Goal: Information Seeking & Learning: Learn about a topic

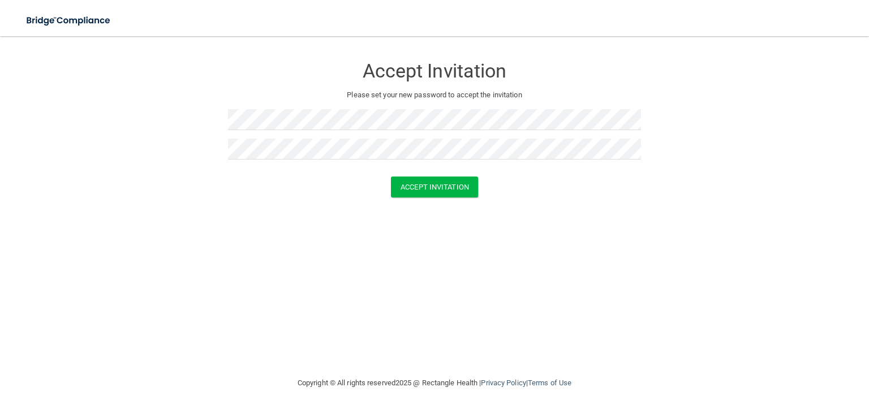
click at [493, 201] on form "Accept Invitation Please set your new password to accept the invitation Accept …" at bounding box center [435, 129] width 824 height 163
click at [440, 189] on button "Accept Invitation" at bounding box center [434, 186] width 87 height 21
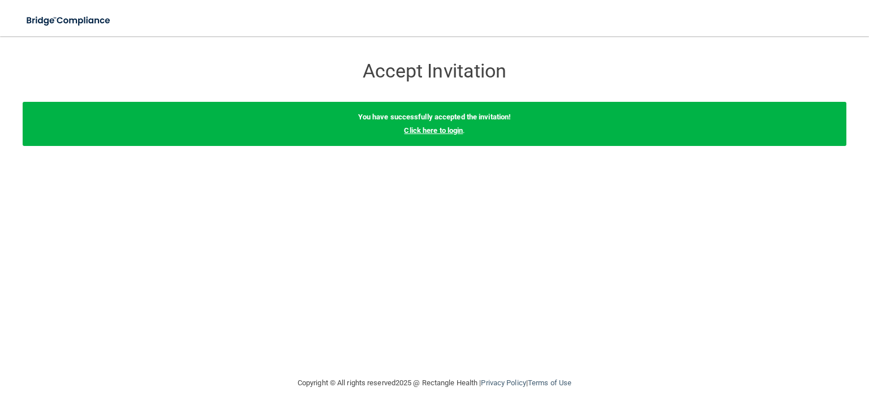
click at [438, 130] on link "Click here to login" at bounding box center [433, 130] width 59 height 8
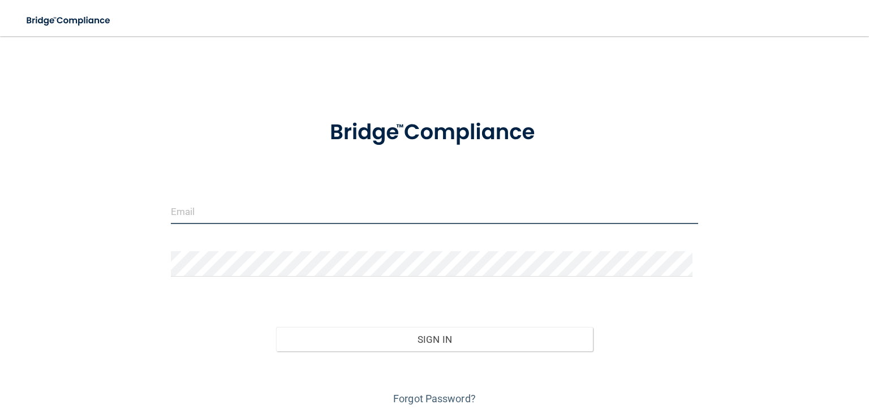
type input "[PERSON_NAME][EMAIL_ADDRESS][PERSON_NAME][DOMAIN_NAME]"
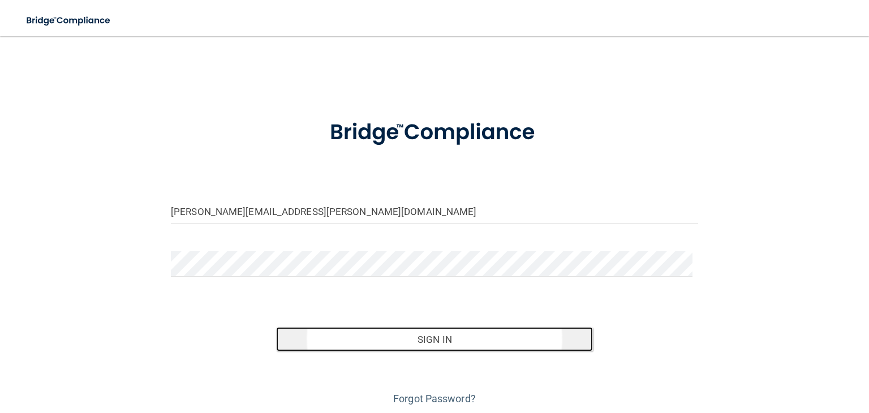
click at [403, 342] on button "Sign In" at bounding box center [434, 339] width 316 height 25
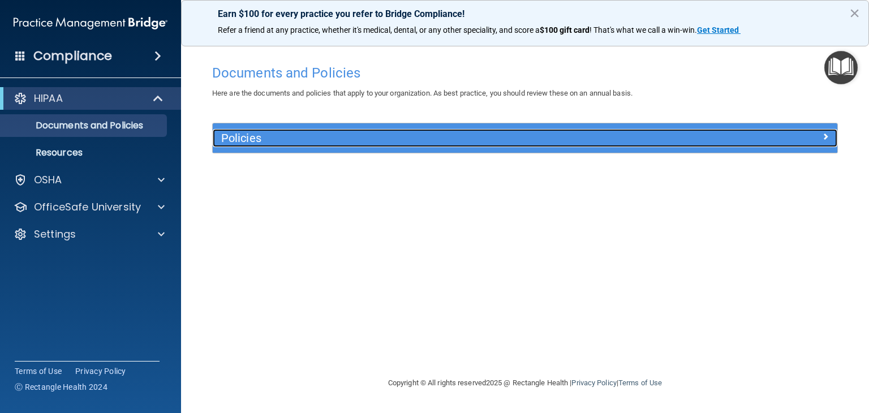
click at [826, 139] on span at bounding box center [825, 137] width 7 height 14
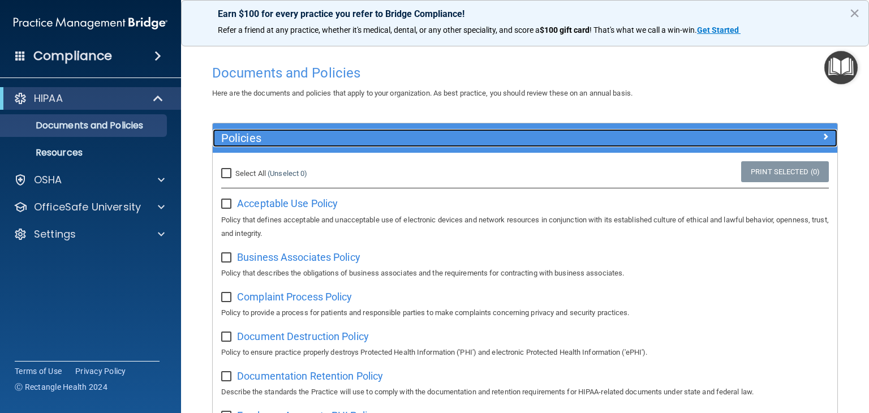
scroll to position [57, 0]
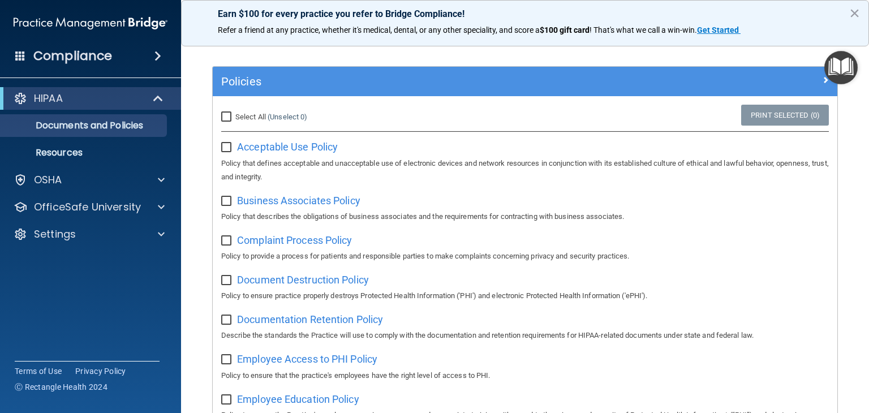
click at [226, 115] on input "Select All (Unselect 0) Unselect All" at bounding box center [227, 117] width 13 height 9
checkbox input "true"
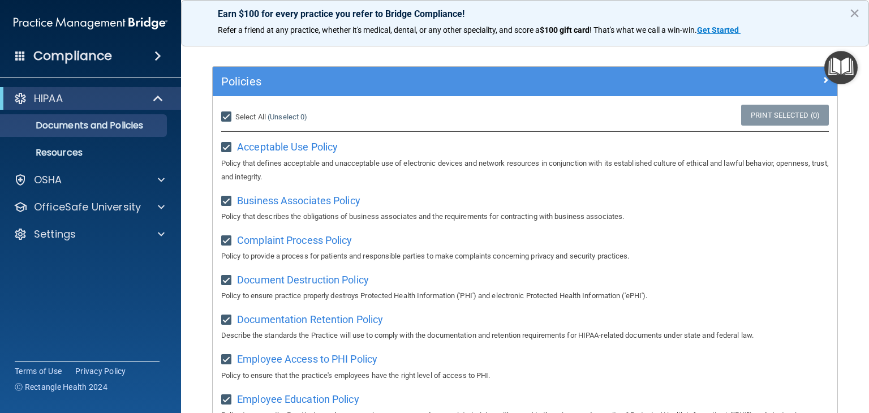
checkbox input "true"
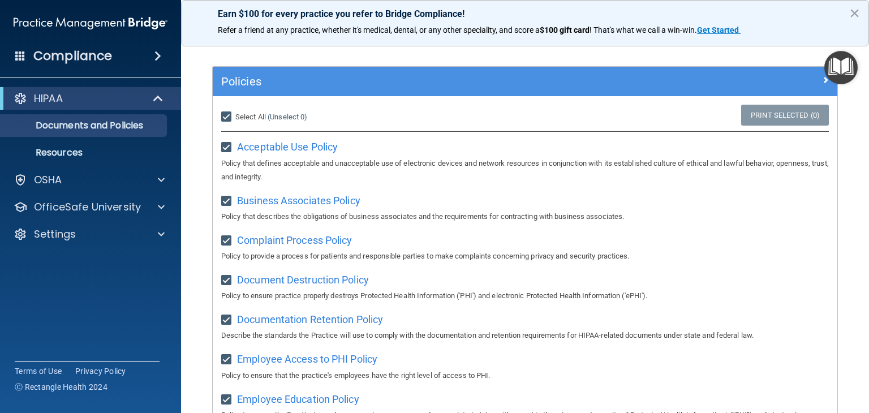
checkbox input "true"
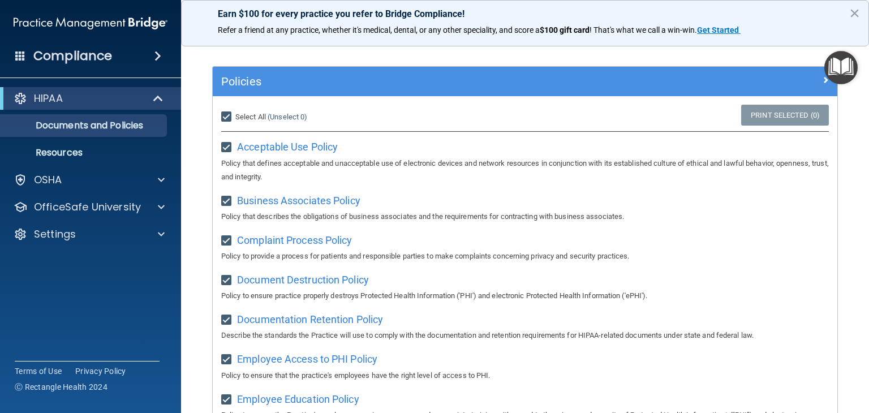
checkbox input "true"
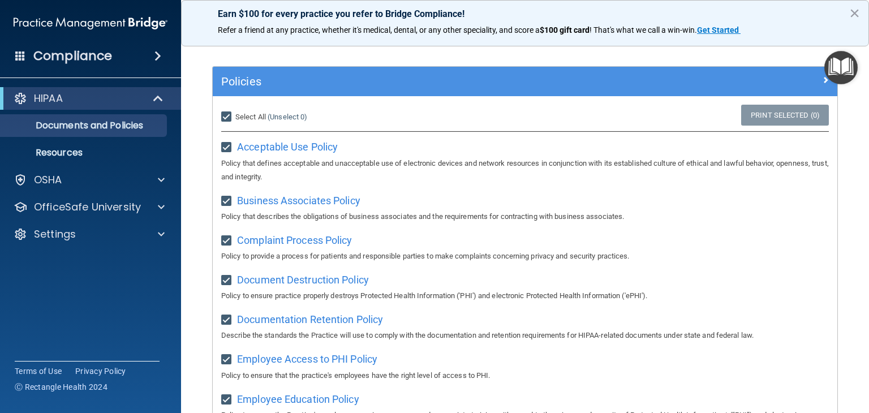
checkbox input "true"
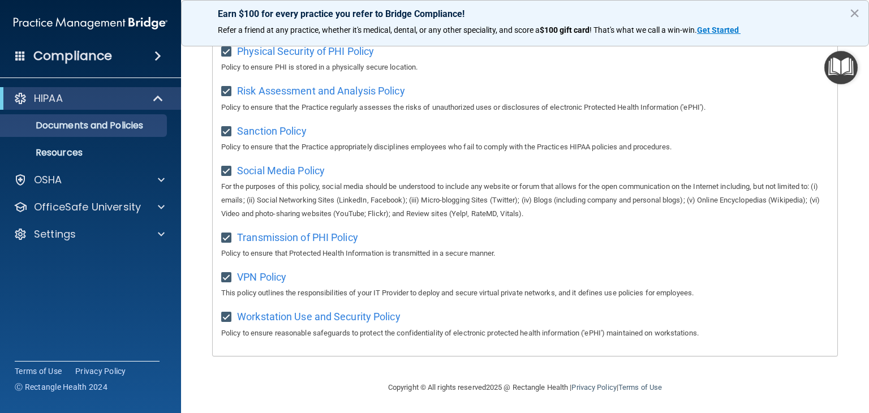
scroll to position [744, 0]
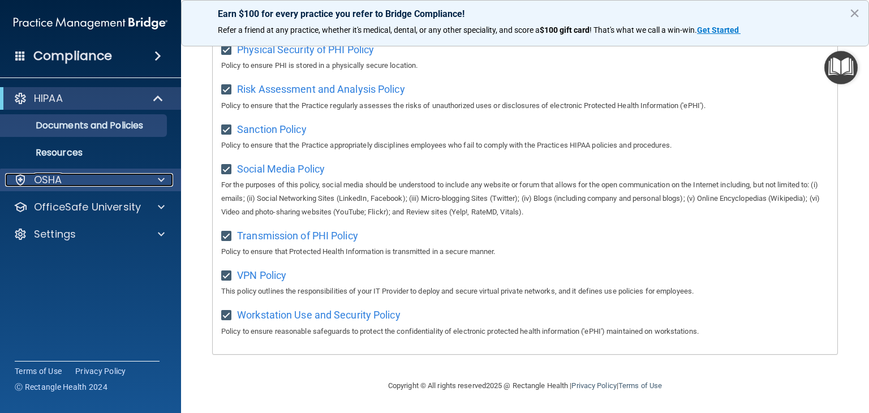
click at [95, 182] on div "OSHA" at bounding box center [75, 180] width 140 height 14
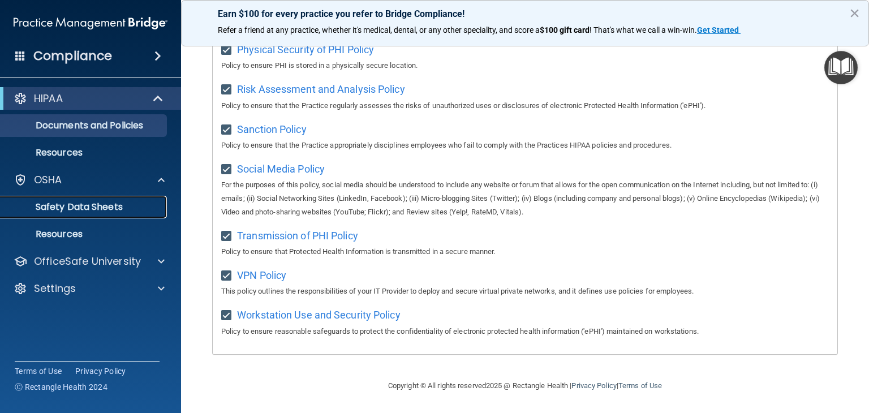
click at [100, 210] on p "Safety Data Sheets" at bounding box center [84, 206] width 154 height 11
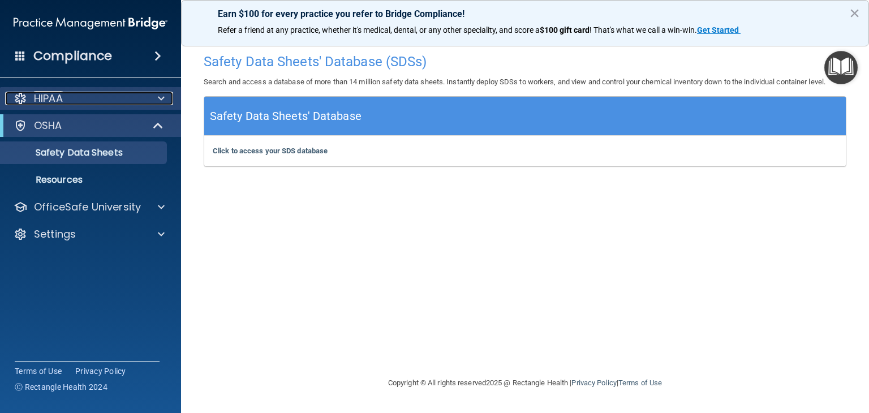
click at [49, 101] on p "HIPAA" at bounding box center [48, 99] width 29 height 14
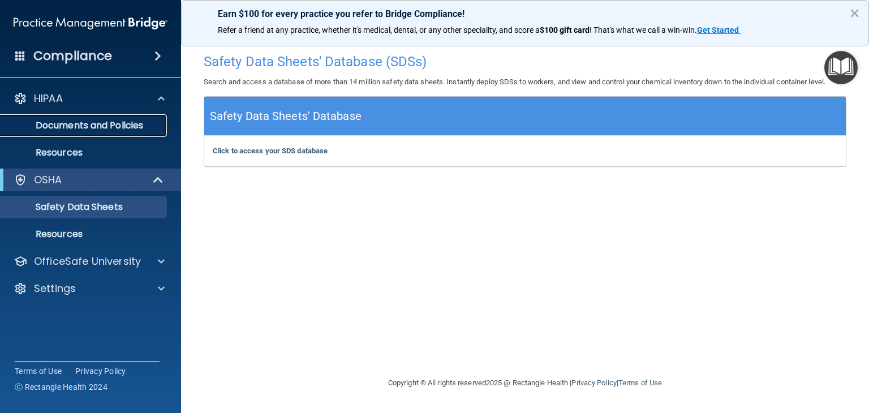
click at [59, 120] on p "Documents and Policies" at bounding box center [84, 125] width 154 height 11
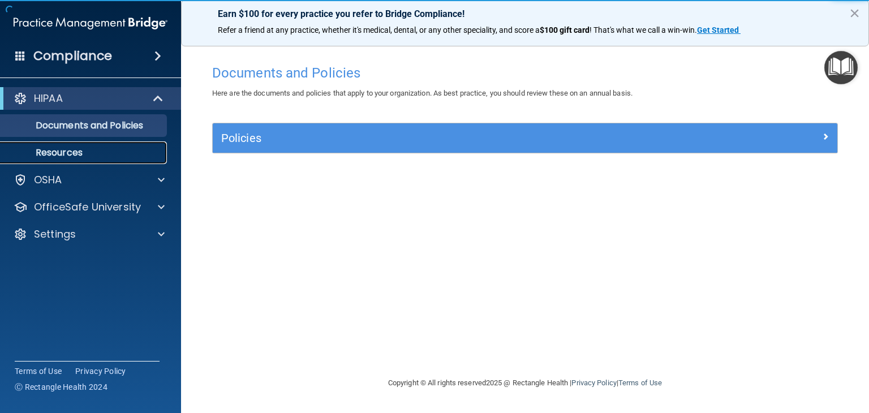
click at [52, 154] on p "Resources" at bounding box center [84, 152] width 154 height 11
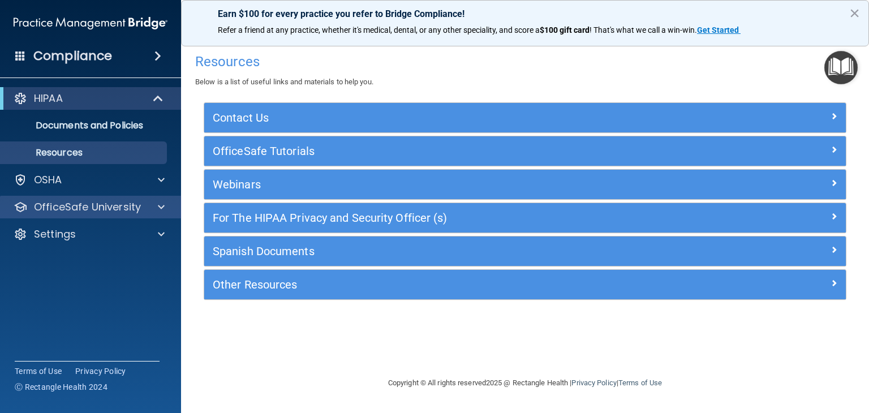
click at [72, 216] on div "OfficeSafe University" at bounding box center [91, 207] width 182 height 23
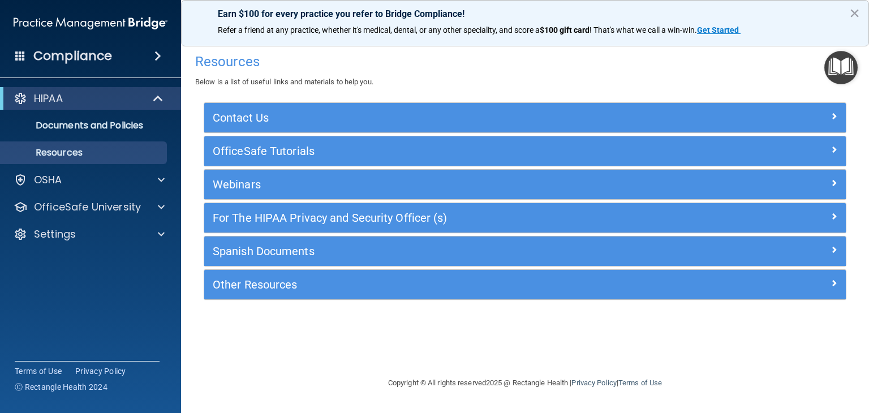
click at [154, 50] on span at bounding box center [157, 56] width 7 height 14
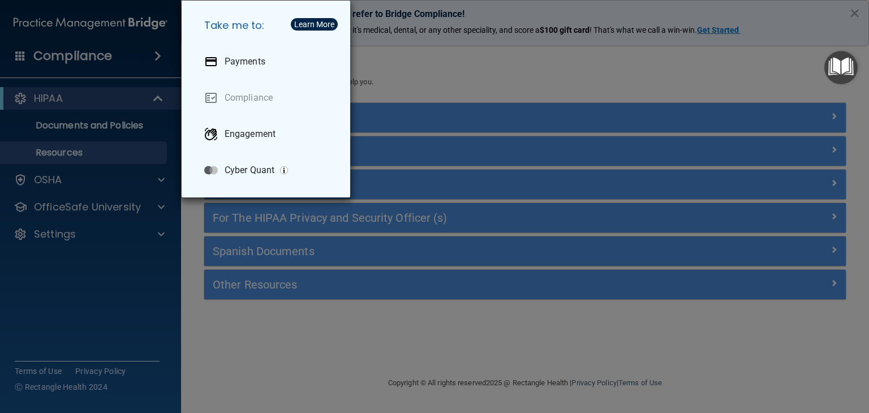
click at [136, 63] on div "Take me to: Payments Compliance Engagement Cyber Quant" at bounding box center [434, 206] width 869 height 413
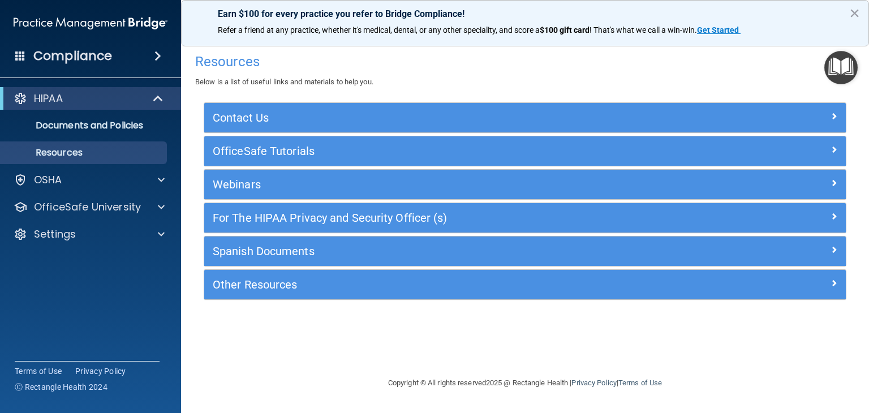
click at [118, 251] on div "HIPAA Documents and Policies Report an Incident Business Associates Emergency P…" at bounding box center [91, 169] width 182 height 172
click at [858, 11] on button "×" at bounding box center [854, 13] width 11 height 18
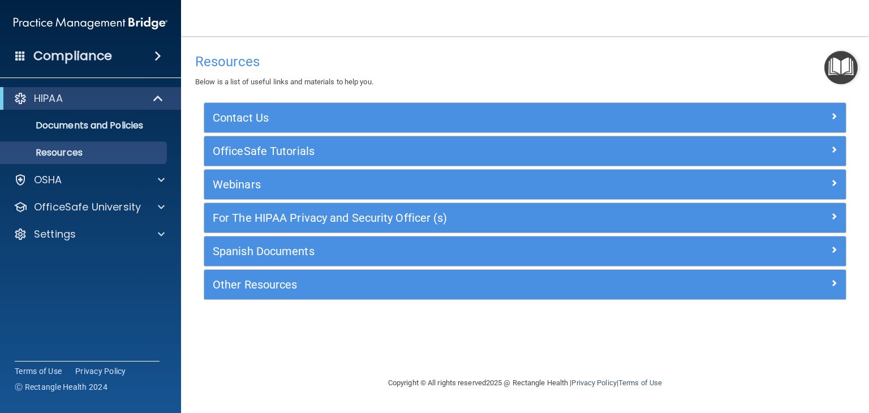
click at [568, 77] on div "Resources Below is a list of useful links and materials to help you." at bounding box center [525, 68] width 660 height 41
click at [88, 101] on div "HIPAA" at bounding box center [75, 99] width 140 height 14
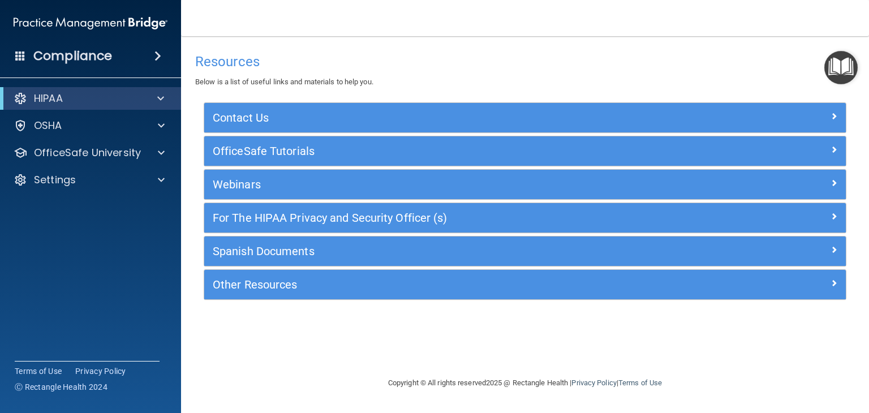
click at [114, 55] on div "Compliance" at bounding box center [90, 56] width 181 height 25
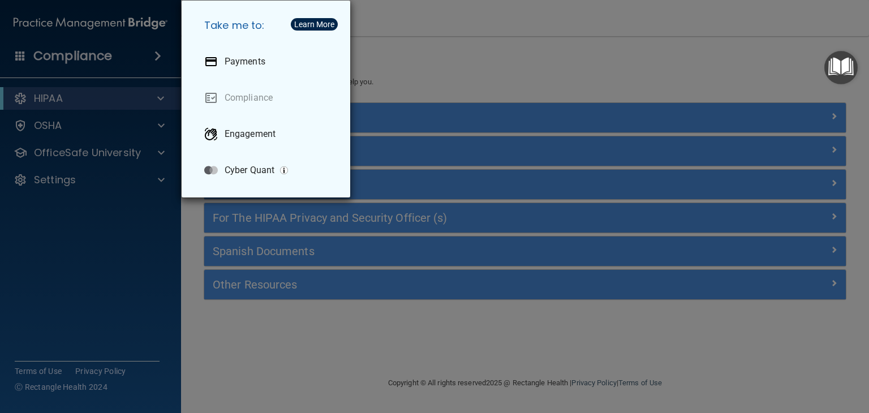
click at [170, 55] on div "Take me to: Payments Compliance Engagement Cyber Quant" at bounding box center [434, 206] width 869 height 413
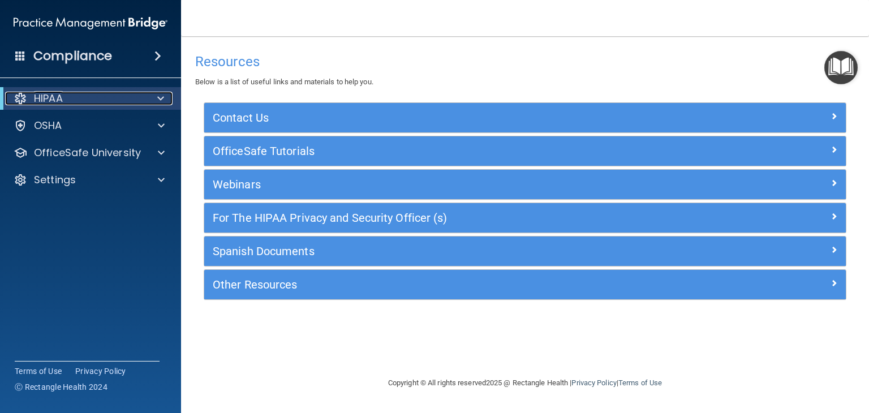
click at [110, 102] on div "HIPAA" at bounding box center [75, 99] width 140 height 14
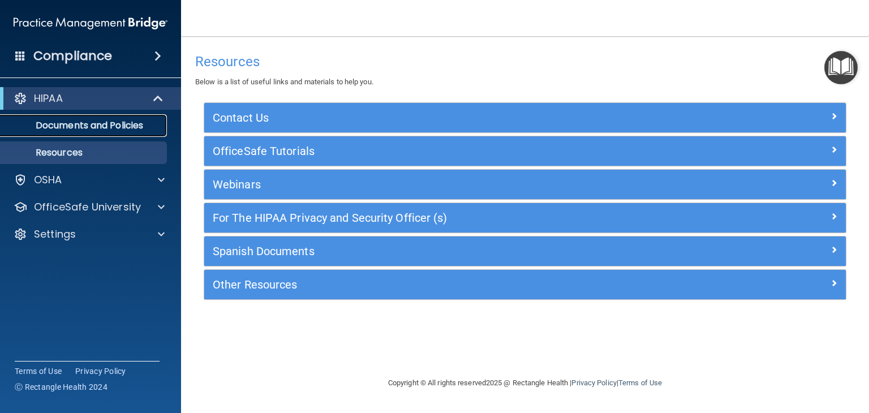
click at [107, 122] on p "Documents and Policies" at bounding box center [84, 125] width 154 height 11
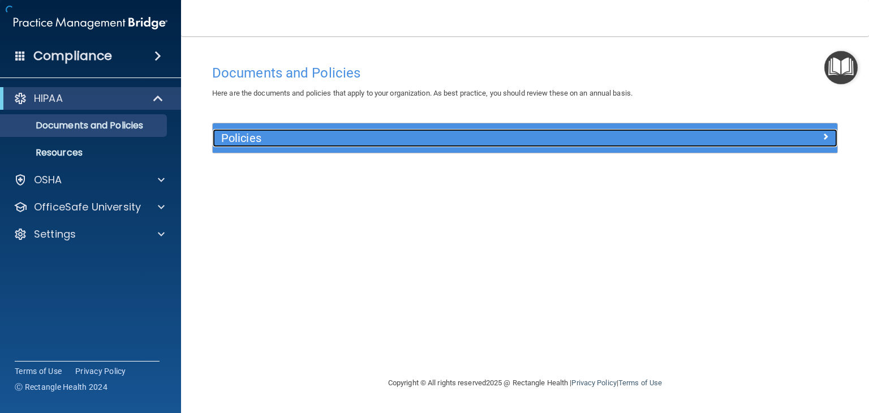
click at [281, 141] on h5 "Policies" at bounding box center [446, 138] width 451 height 12
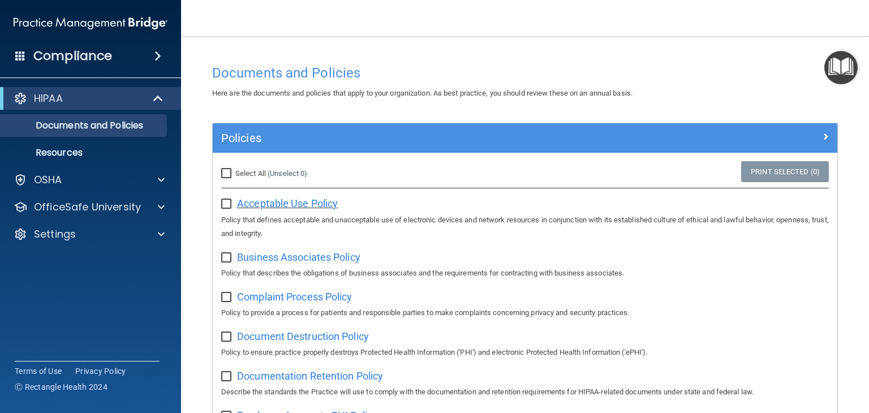
click at [253, 204] on span "Acceptable Use Policy" at bounding box center [287, 203] width 101 height 12
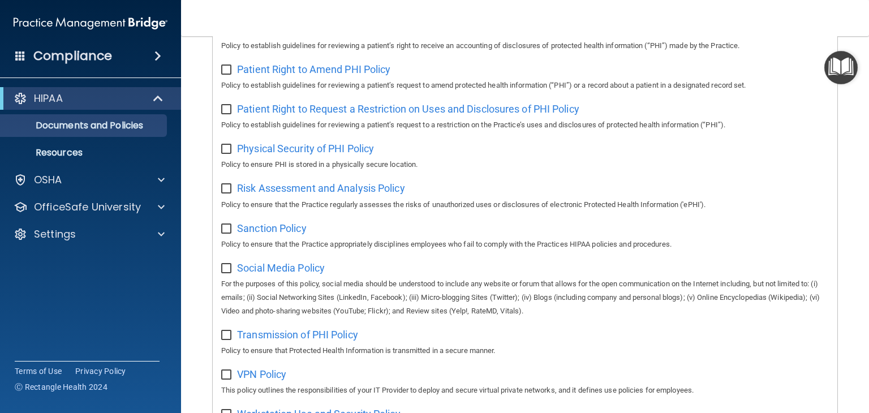
scroll to position [744, 0]
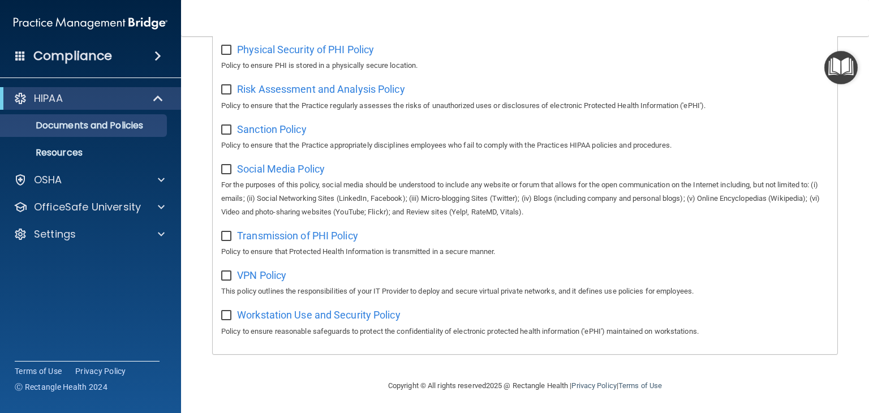
click at [18, 57] on span at bounding box center [20, 55] width 10 height 10
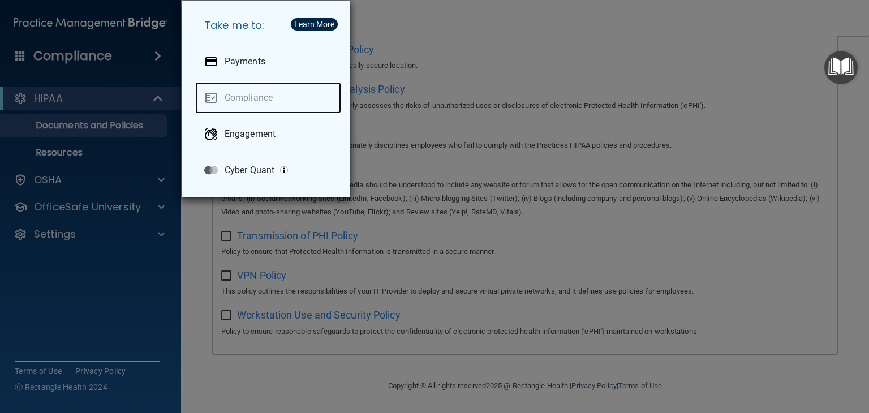
click at [255, 98] on link "Compliance" at bounding box center [268, 98] width 146 height 32
click at [514, 32] on div "Take me to: Payments Compliance Engagement Cyber Quant" at bounding box center [434, 206] width 869 height 413
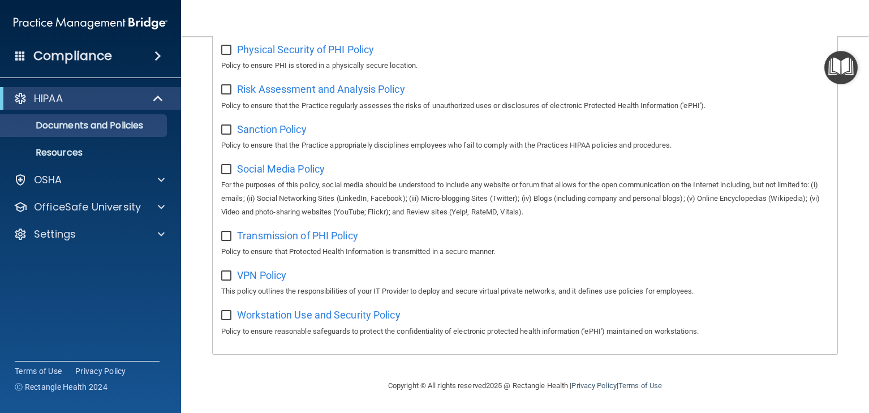
click at [842, 67] on img "Open Resource Center" at bounding box center [840, 67] width 33 height 33
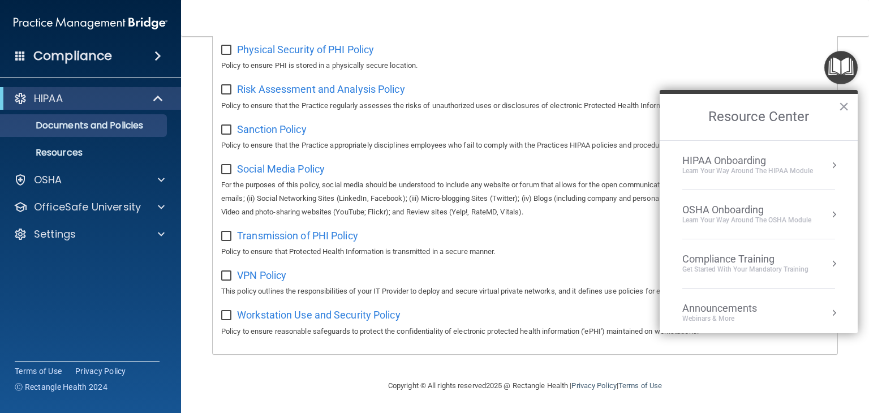
click at [752, 265] on div "Get Started with your mandatory training" at bounding box center [745, 270] width 126 height 10
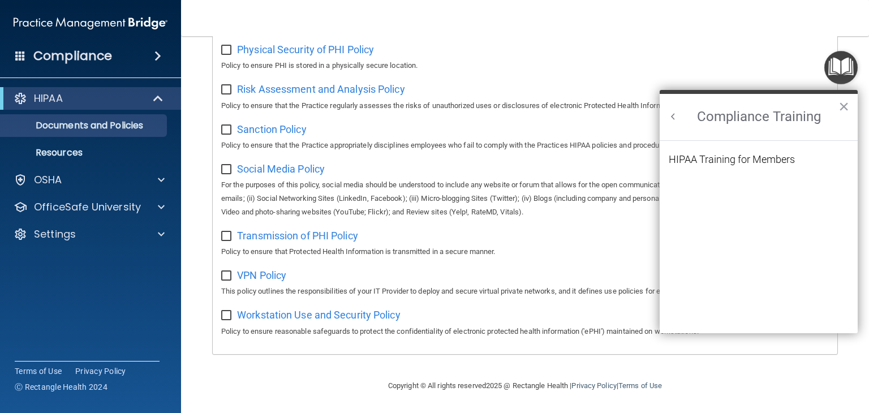
scroll to position [0, 0]
click at [735, 162] on div "HIPAA Training for Members" at bounding box center [732, 159] width 126 height 10
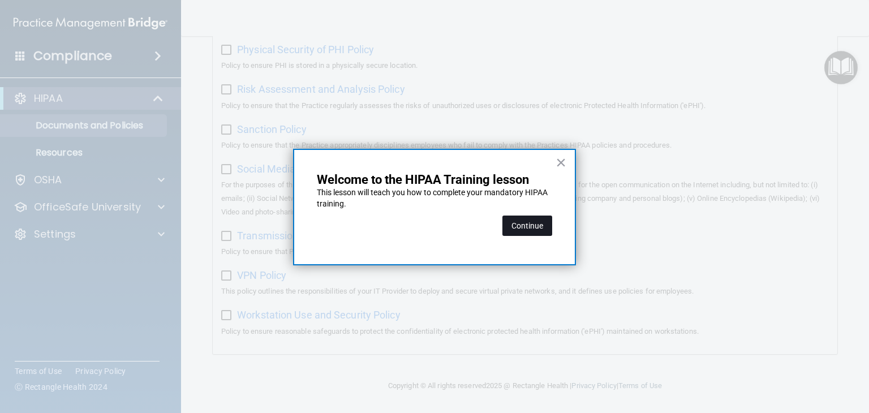
click at [529, 224] on button "Continue" at bounding box center [527, 226] width 50 height 20
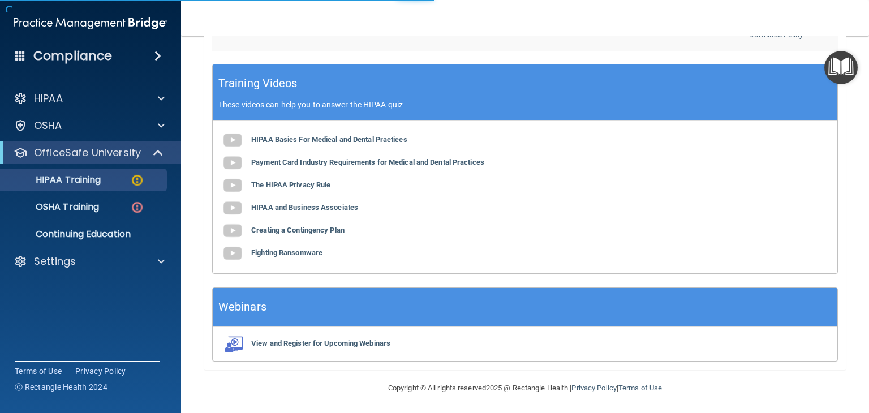
scroll to position [88, 0]
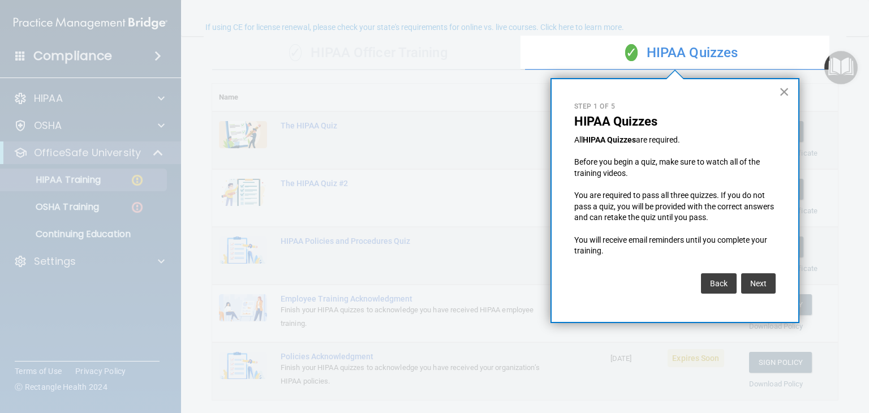
click at [785, 87] on button "×" at bounding box center [784, 92] width 11 height 18
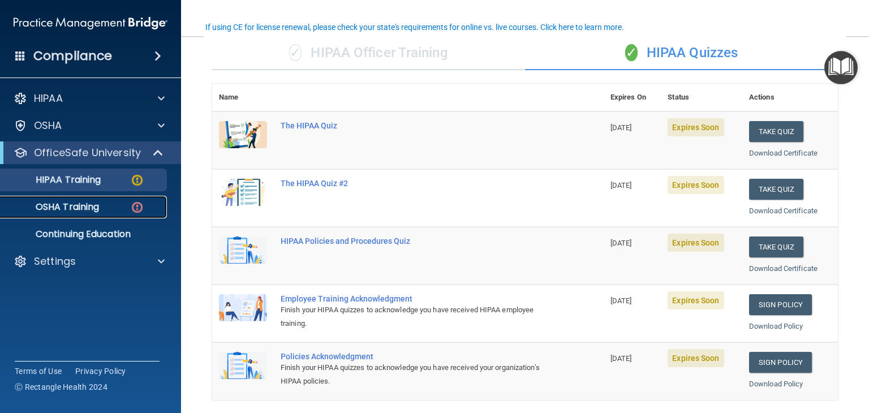
click at [93, 209] on p "OSHA Training" at bounding box center [53, 206] width 92 height 11
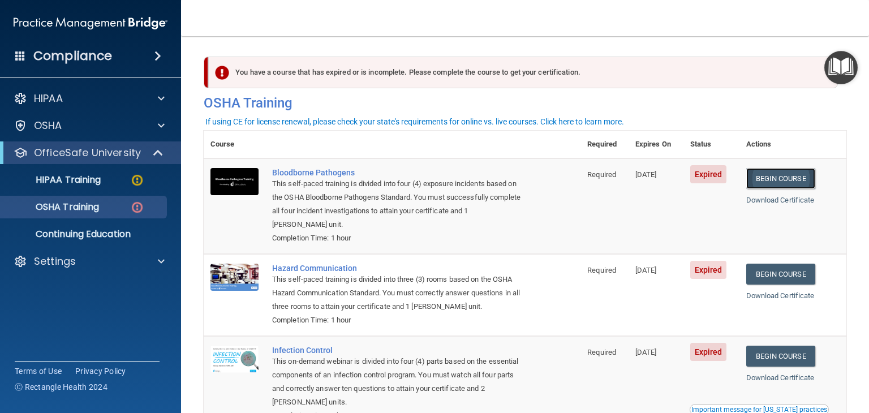
click at [785, 177] on link "Begin Course" at bounding box center [780, 178] width 69 height 21
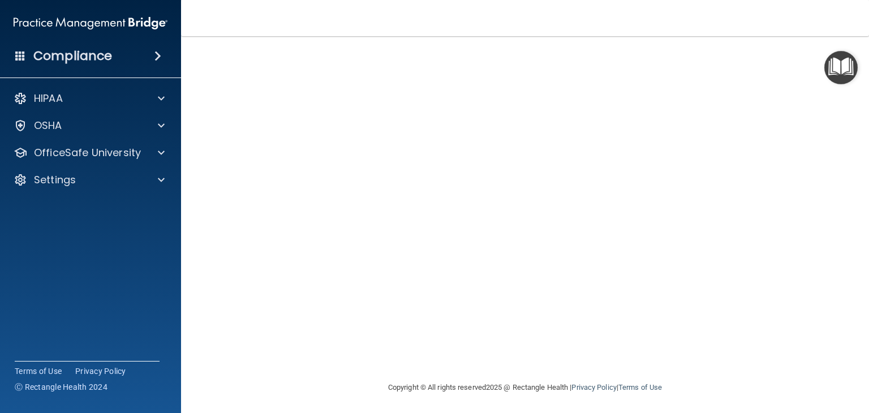
scroll to position [71, 0]
click at [795, 383] on footer "Copyright © All rights reserved 2025 @ Rectangle Health | Privacy Policy | Term…" at bounding box center [525, 385] width 643 height 34
click at [729, 369] on footer "Copyright © All rights reserved 2025 @ Rectangle Health | Privacy Policy | Term…" at bounding box center [525, 385] width 643 height 34
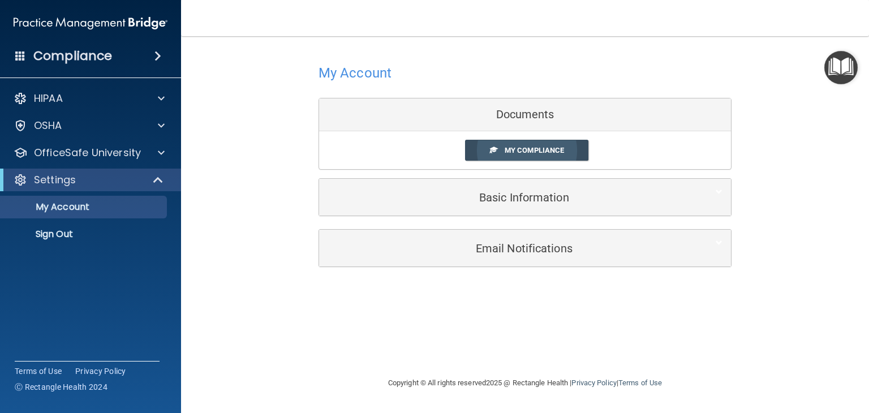
click at [520, 150] on span "My Compliance" at bounding box center [534, 150] width 59 height 8
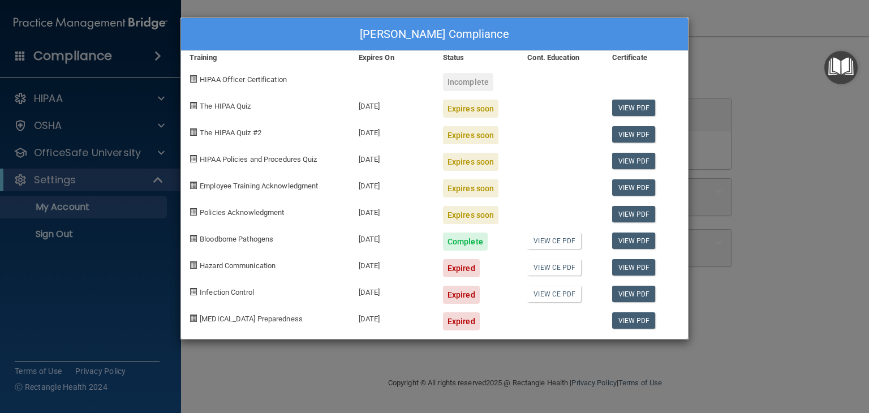
click at [476, 268] on div "Expired" at bounding box center [461, 268] width 37 height 18
click at [136, 254] on div "Sharon Devereaux's Compliance Training Expires On Status Cont. Education Certif…" at bounding box center [434, 206] width 869 height 413
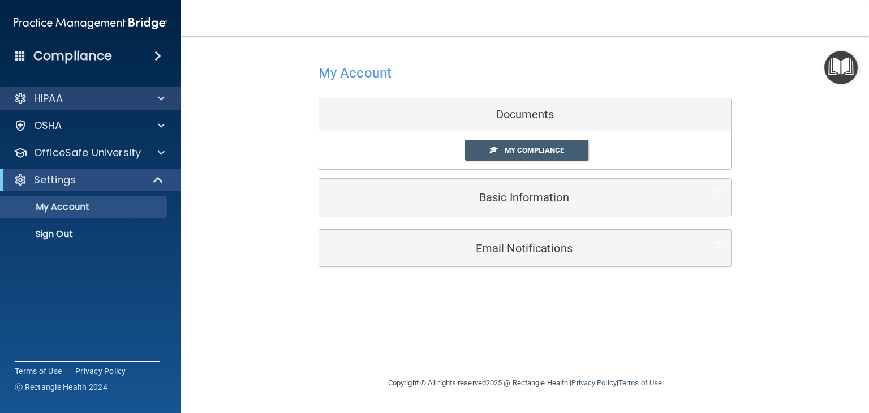
click at [93, 105] on div "HIPAA" at bounding box center [91, 98] width 182 height 23
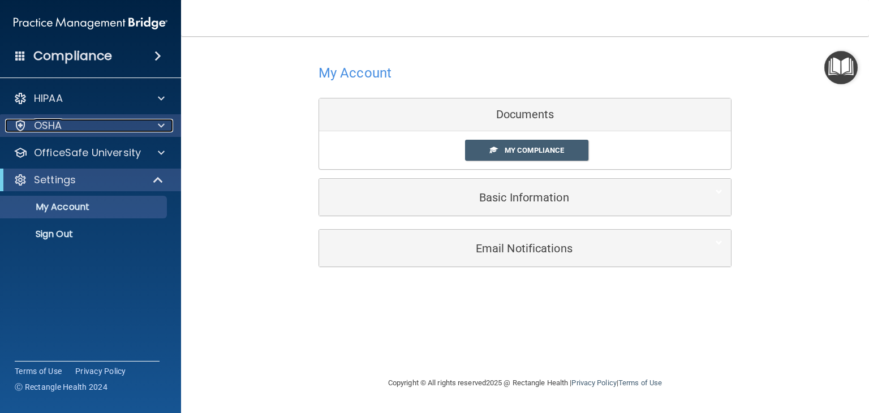
click at [83, 131] on div "OSHA" at bounding box center [75, 126] width 140 height 14
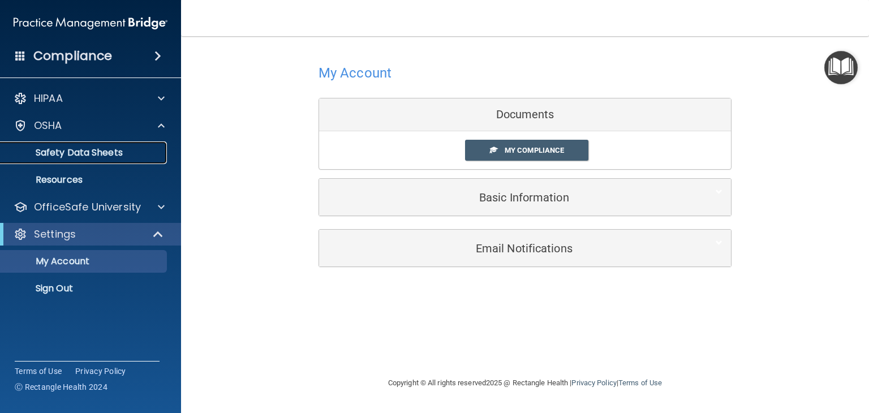
click at [122, 154] on p "Safety Data Sheets" at bounding box center [84, 152] width 154 height 11
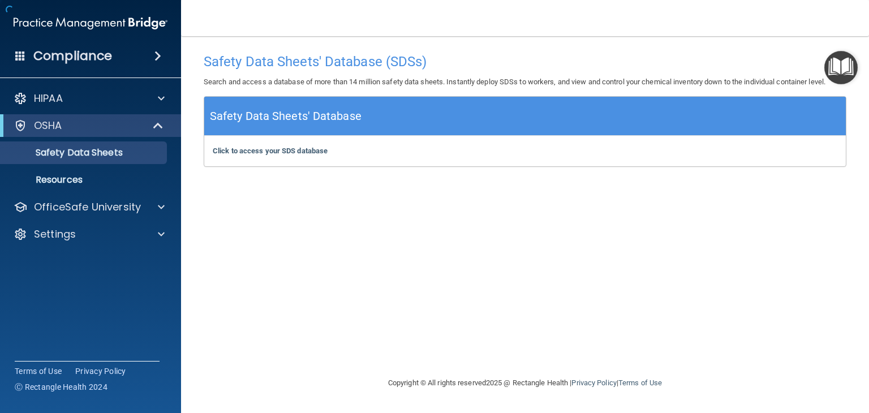
click at [25, 59] on div "Compliance" at bounding box center [90, 56] width 181 height 25
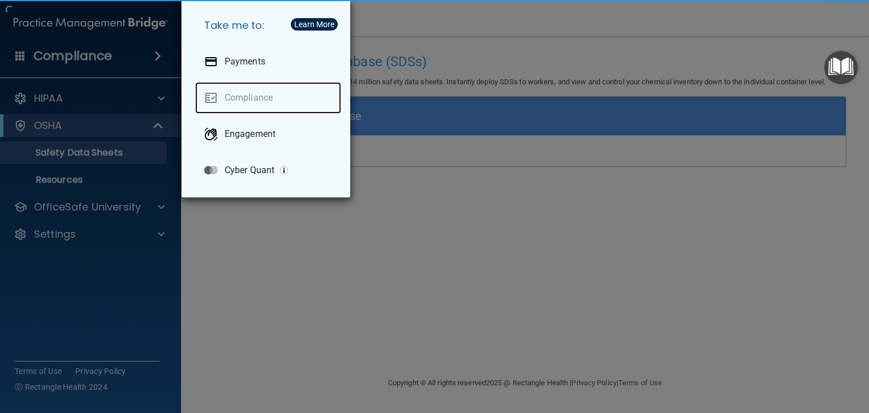
click at [258, 92] on link "Compliance" at bounding box center [268, 98] width 146 height 32
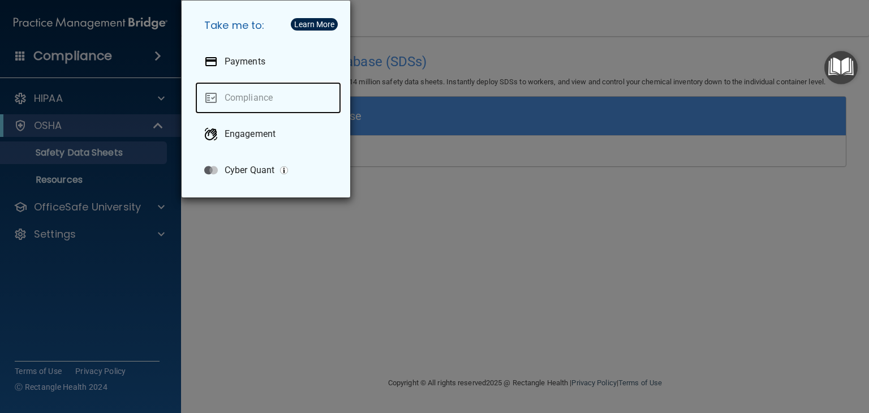
drag, startPoint x: 270, startPoint y: 91, endPoint x: 260, endPoint y: 101, distance: 14.4
click at [270, 92] on link "Compliance" at bounding box center [268, 98] width 146 height 32
click at [260, 101] on link "Compliance" at bounding box center [268, 98] width 146 height 32
click at [242, 98] on link "Compliance" at bounding box center [268, 98] width 146 height 32
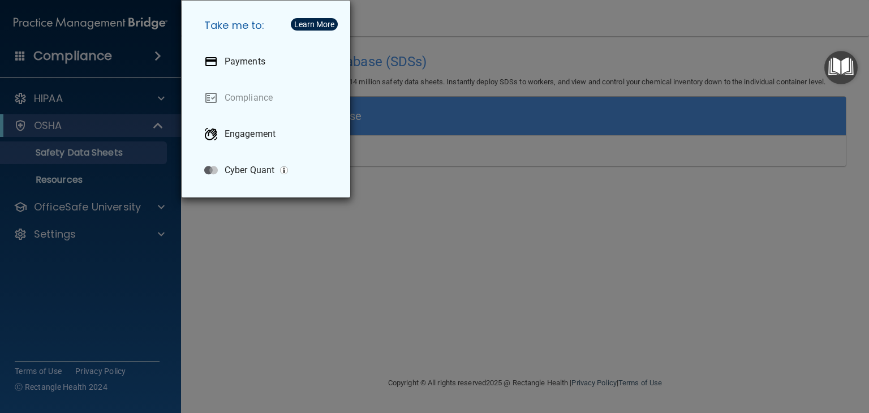
click at [166, 45] on div "Take me to: Payments Compliance Engagement Cyber Quant" at bounding box center [434, 206] width 869 height 413
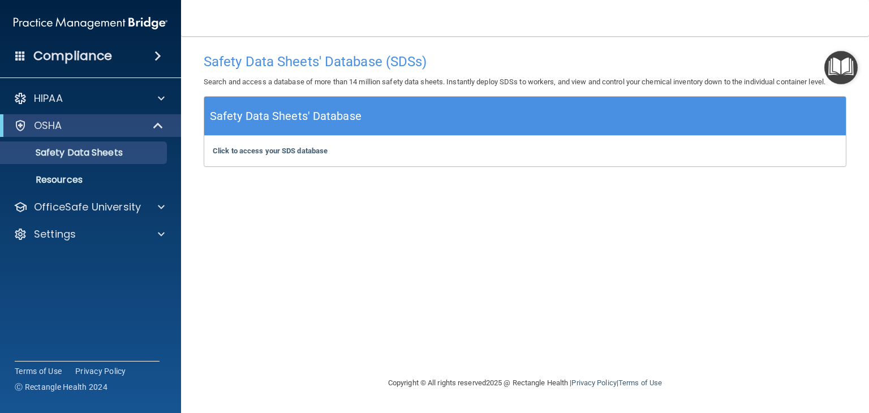
click at [852, 68] on img "Open Resource Center" at bounding box center [840, 67] width 33 height 33
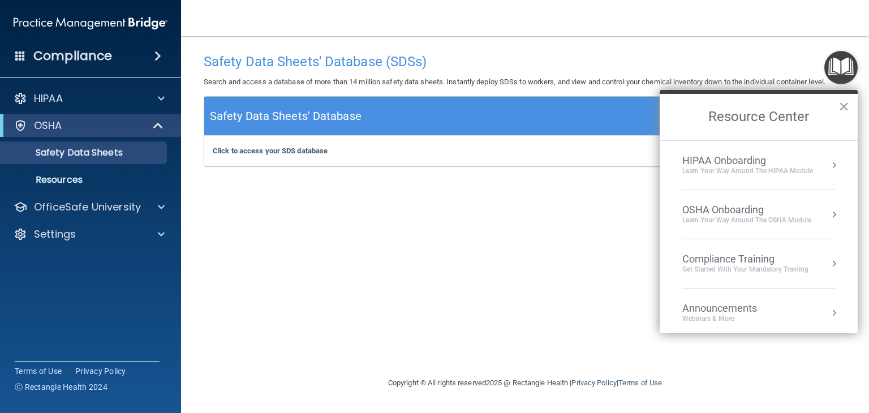
click at [772, 258] on div "Compliance Training" at bounding box center [745, 259] width 126 height 12
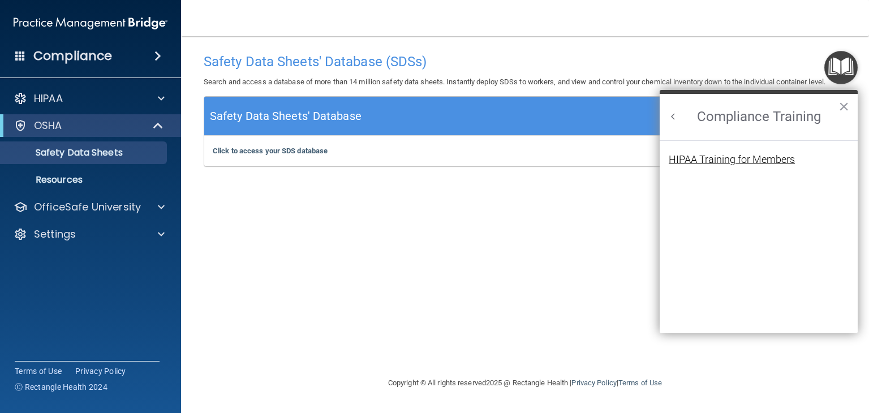
click at [750, 158] on div "HIPAA Training for Members" at bounding box center [732, 159] width 126 height 10
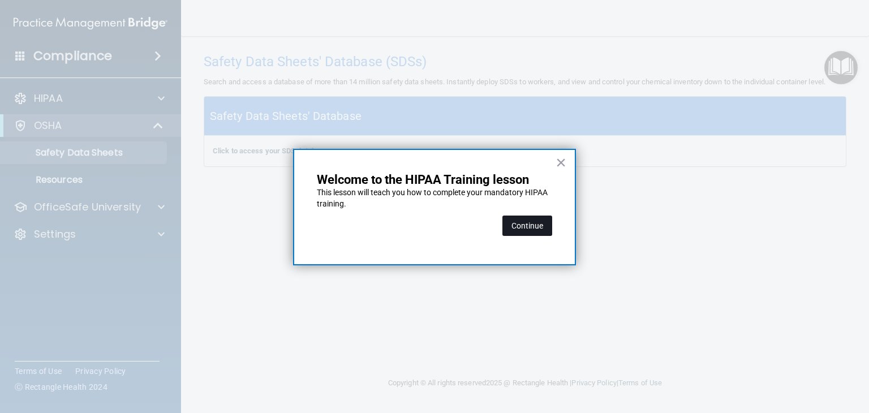
click at [526, 228] on button "Continue" at bounding box center [527, 226] width 50 height 20
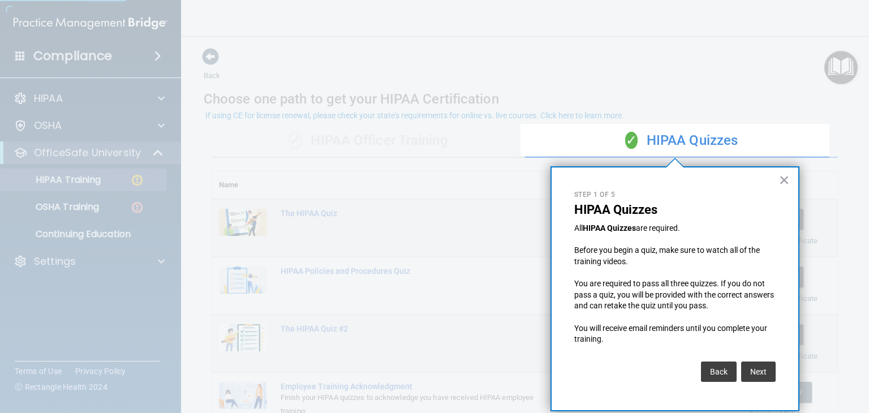
click at [781, 180] on button "×" at bounding box center [784, 180] width 11 height 18
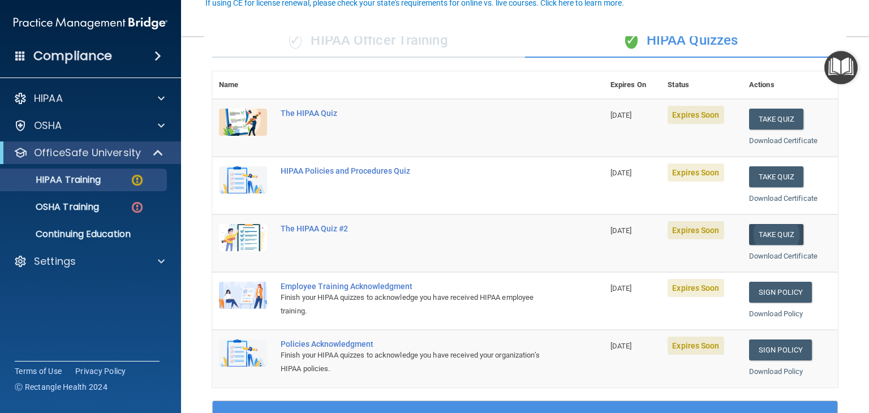
scroll to position [113, 0]
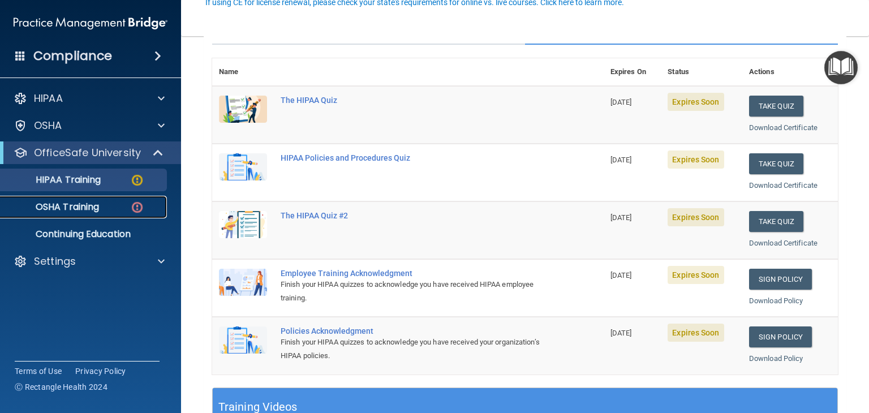
click at [75, 202] on p "OSHA Training" at bounding box center [53, 206] width 92 height 11
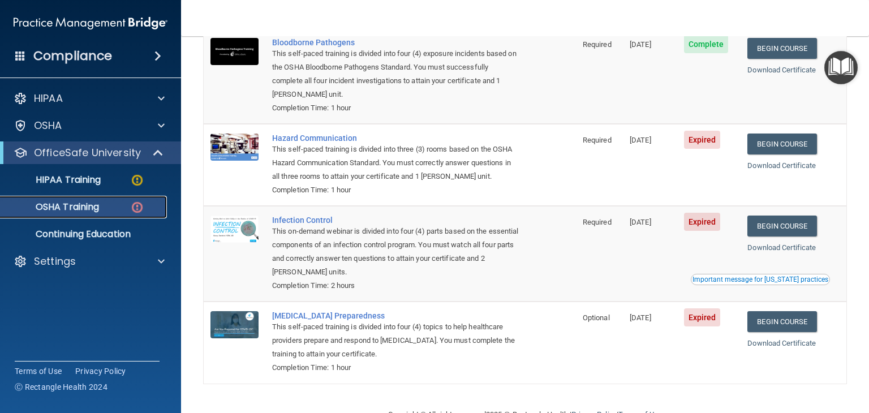
scroll to position [161, 0]
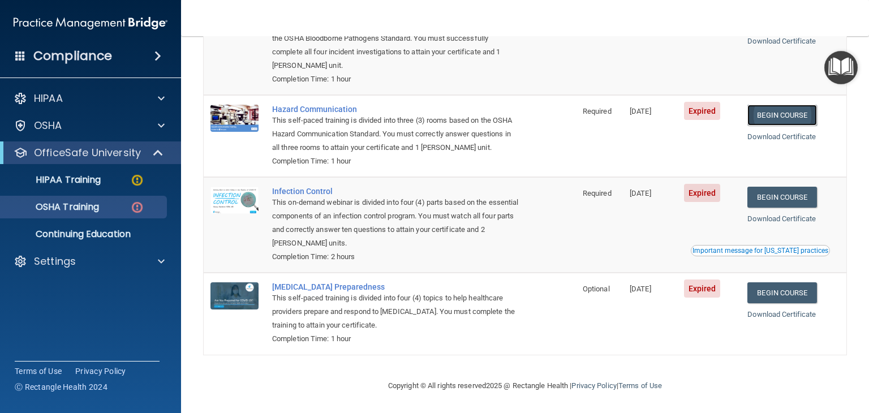
click at [786, 115] on link "Begin Course" at bounding box center [781, 115] width 69 height 21
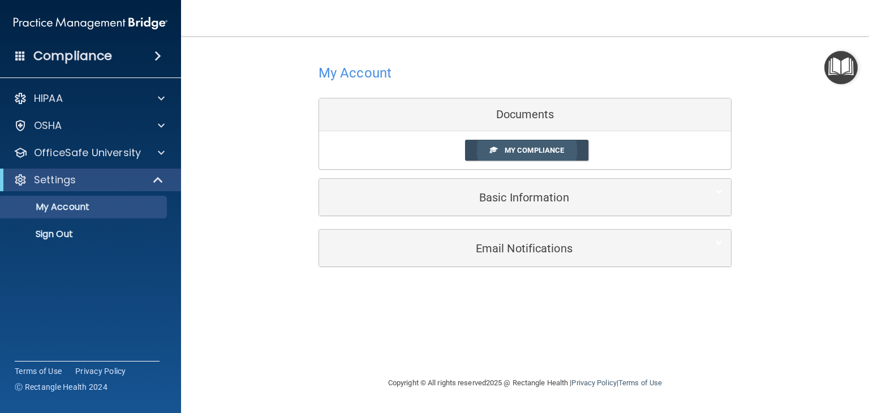
click at [513, 149] on span "My Compliance" at bounding box center [534, 150] width 59 height 8
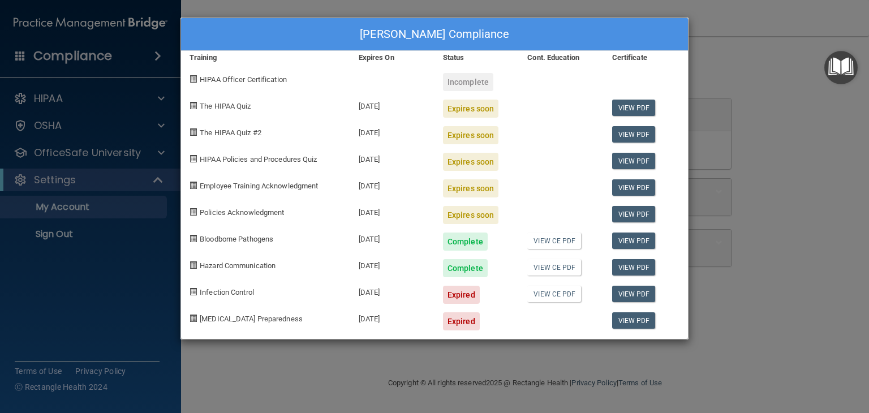
click at [789, 49] on div "Sharon Devereaux's Compliance Training Expires On Status Cont. Education Certif…" at bounding box center [434, 206] width 869 height 413
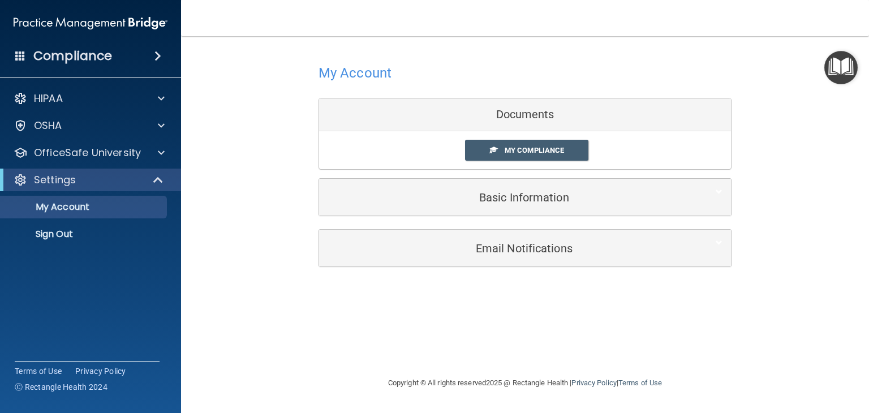
click at [837, 66] on img "Open Resource Center" at bounding box center [840, 67] width 33 height 33
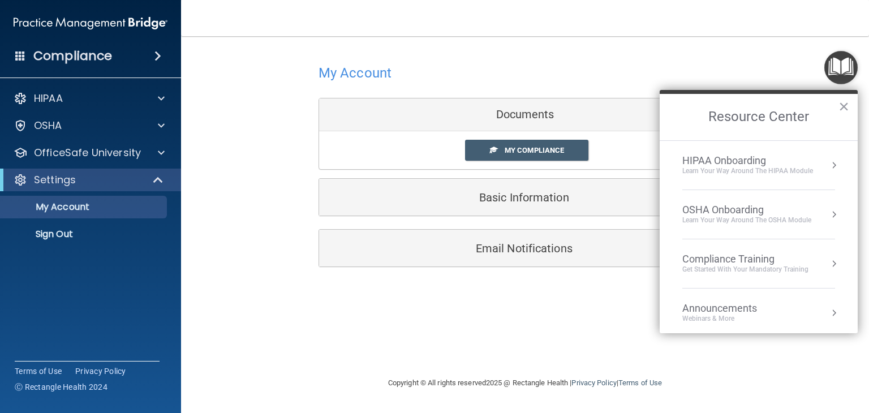
click at [747, 254] on div "Compliance Training" at bounding box center [745, 259] width 126 height 12
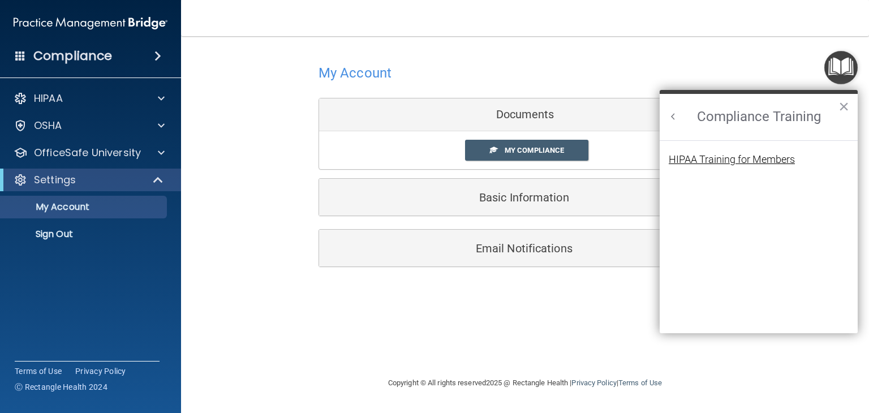
click at [746, 154] on div "HIPAA Training for Members" at bounding box center [732, 159] width 126 height 10
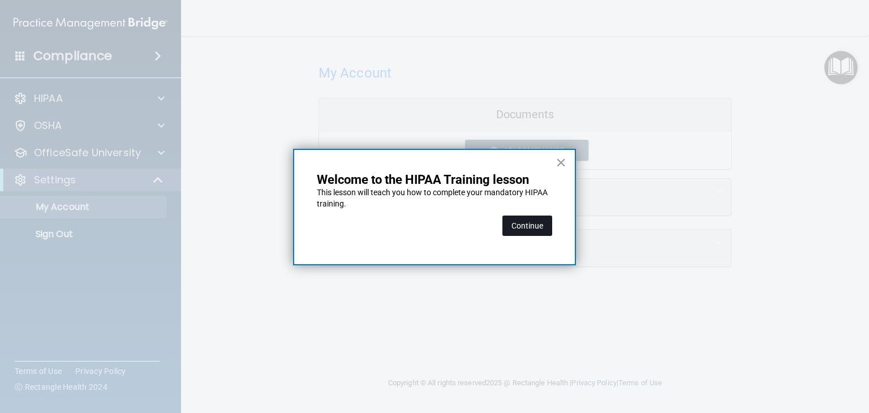
click at [528, 229] on button "Continue" at bounding box center [527, 226] width 50 height 20
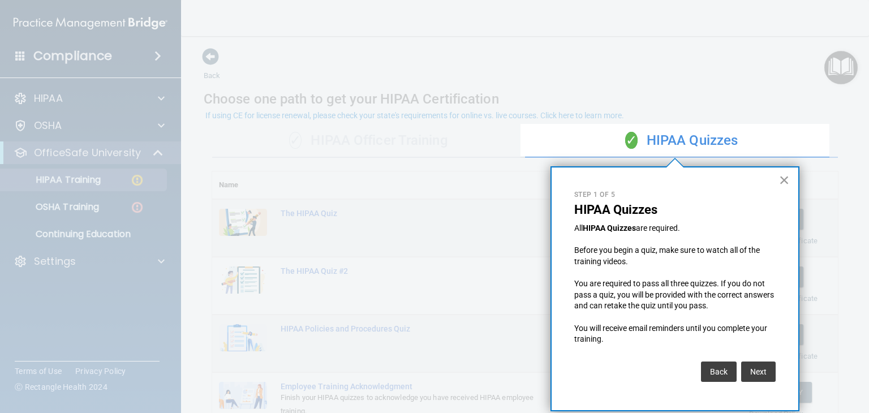
click at [785, 179] on button "×" at bounding box center [784, 180] width 11 height 18
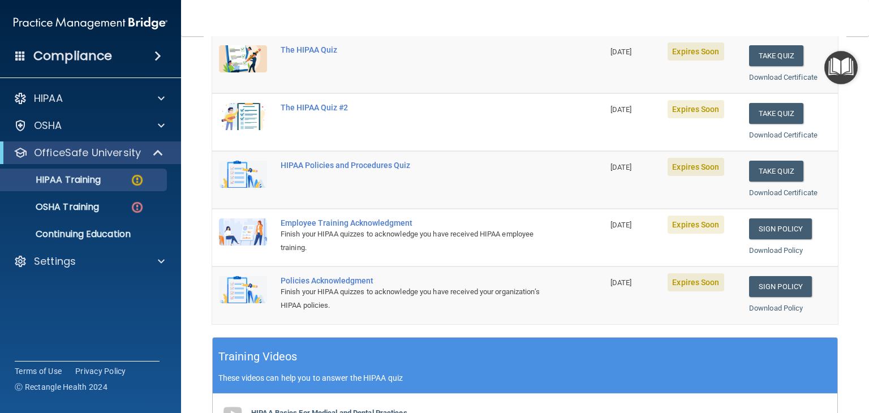
scroll to position [170, 0]
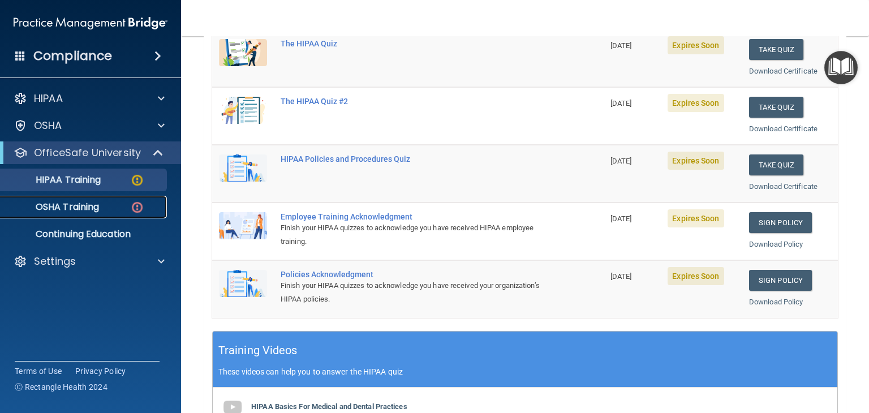
click at [64, 199] on link "OSHA Training" at bounding box center [78, 207] width 178 height 23
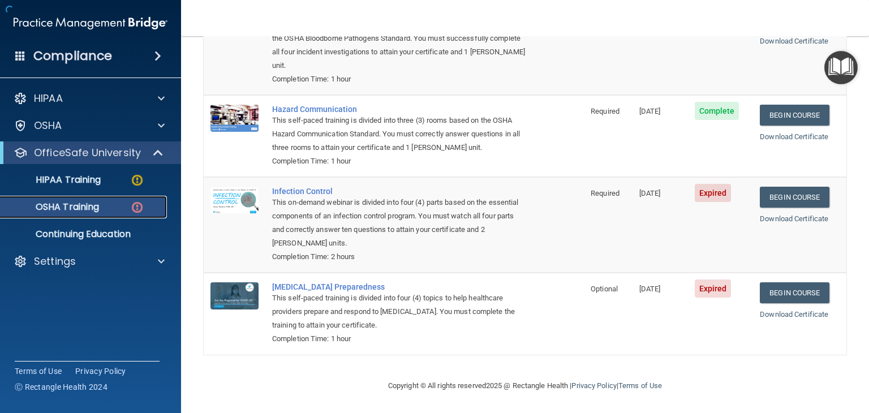
scroll to position [161, 0]
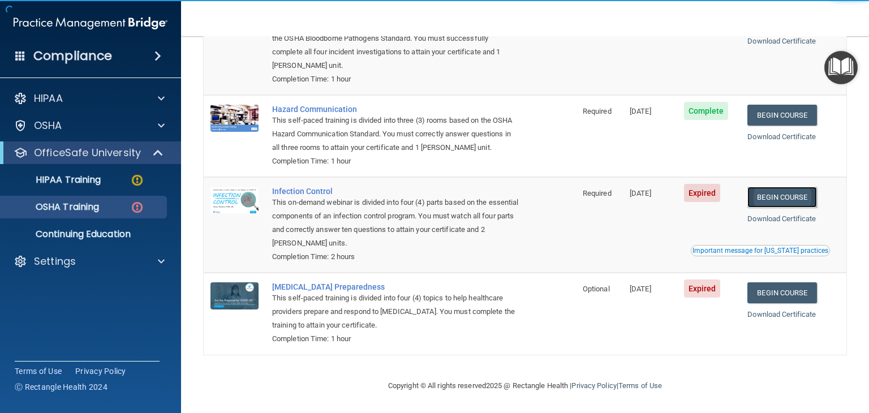
click at [773, 193] on link "Begin Course" at bounding box center [781, 197] width 69 height 21
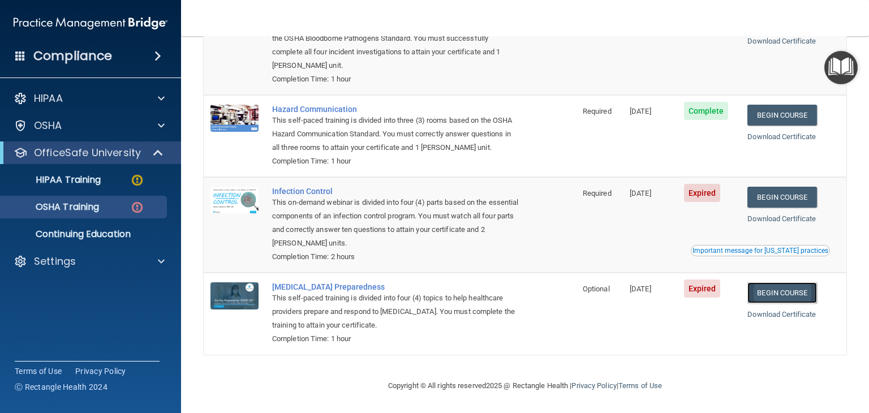
click at [774, 288] on link "Begin Course" at bounding box center [781, 292] width 69 height 21
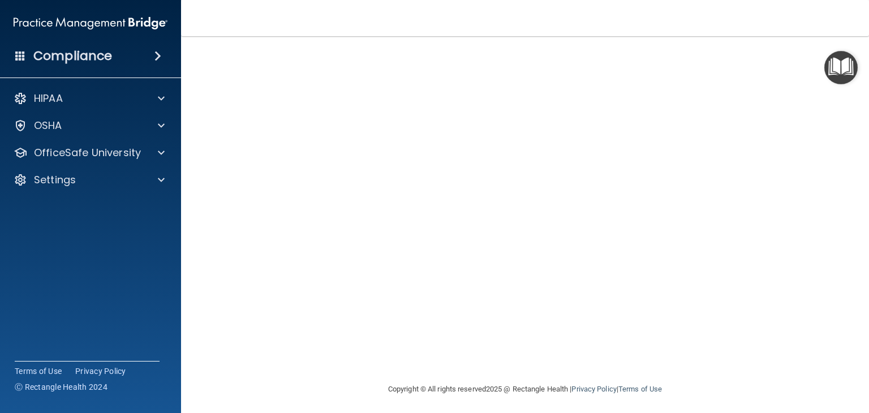
scroll to position [71, 0]
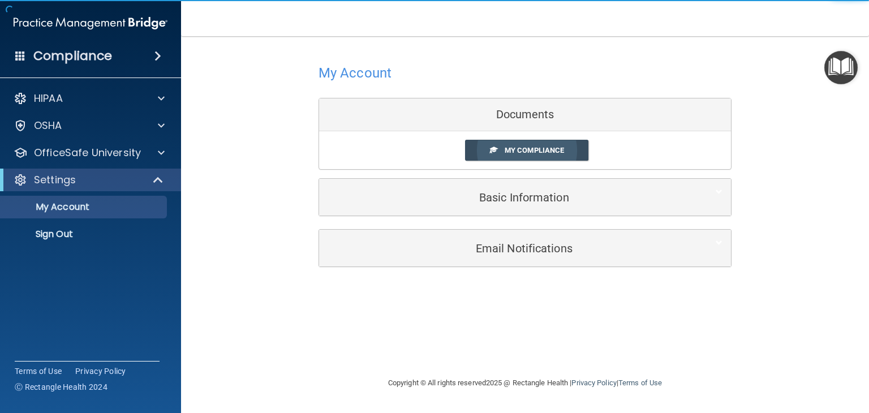
click at [550, 153] on span "My Compliance" at bounding box center [534, 150] width 59 height 8
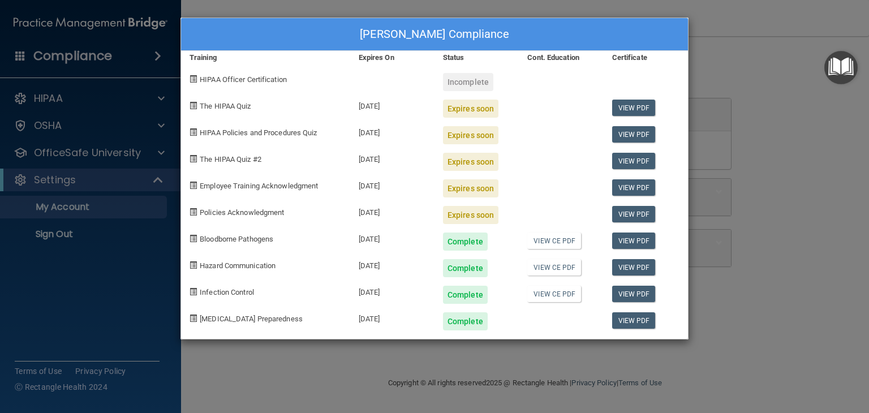
click at [489, 79] on div "Incomplete" at bounding box center [468, 82] width 50 height 18
click at [257, 75] on span "HIPAA Officer Certification" at bounding box center [243, 79] width 87 height 8
click at [262, 83] on span "HIPAA Officer Certification" at bounding box center [243, 79] width 87 height 8
click at [744, 123] on div "[PERSON_NAME] Compliance Training Expires On Status Cont. Education Certificate…" at bounding box center [434, 206] width 869 height 413
